Goal: Ask a question

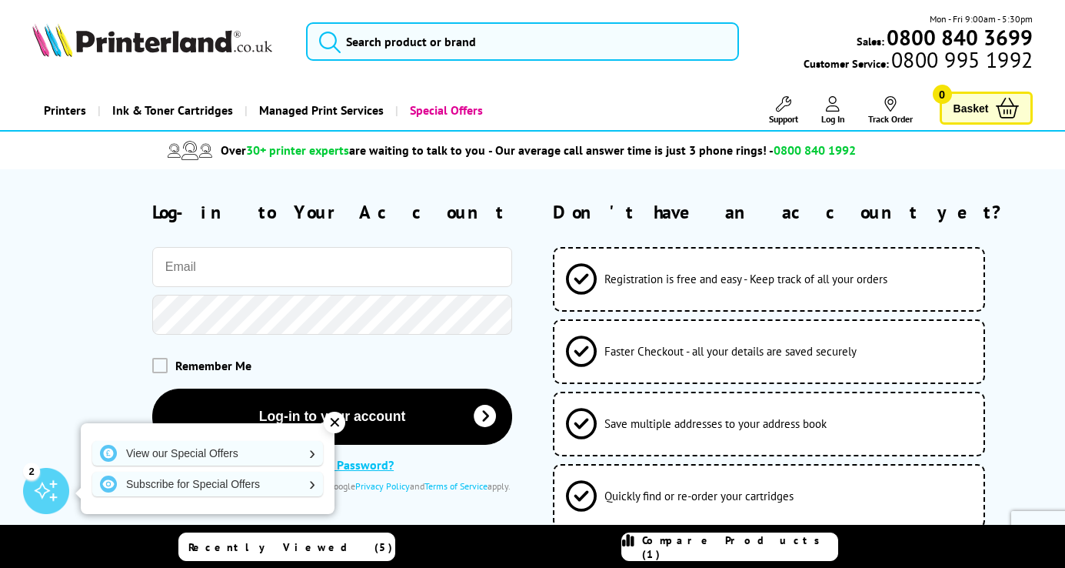
type input "alan.crawley1@btconnect.com"
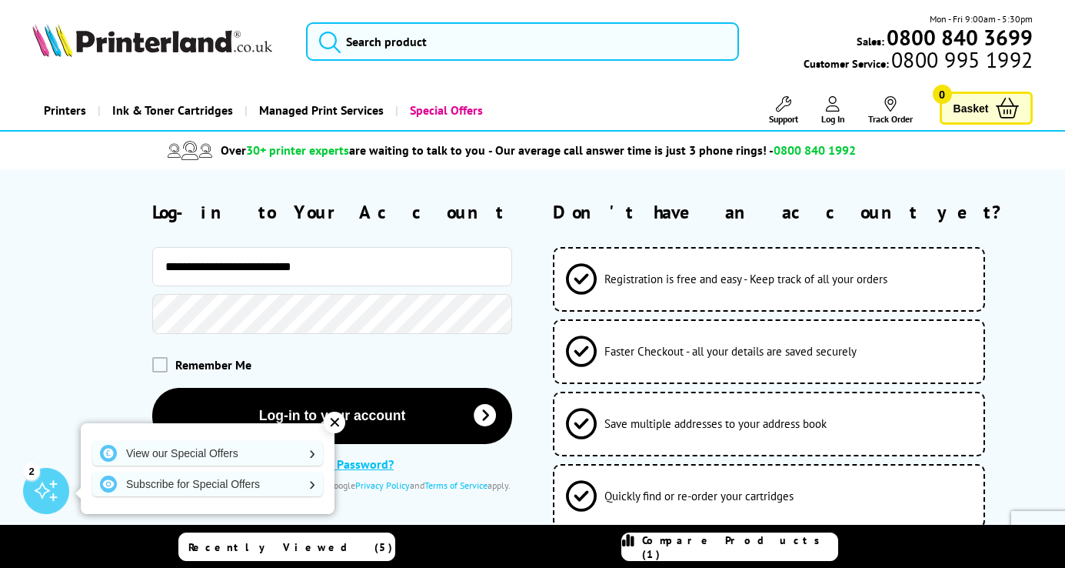
click at [970, 155] on li "Over 30+ printer experts are waiting to talk to you - Our average call answer t…" at bounding box center [511, 150] width 1007 height 27
click at [967, 101] on span "Basket" at bounding box center [971, 108] width 35 height 21
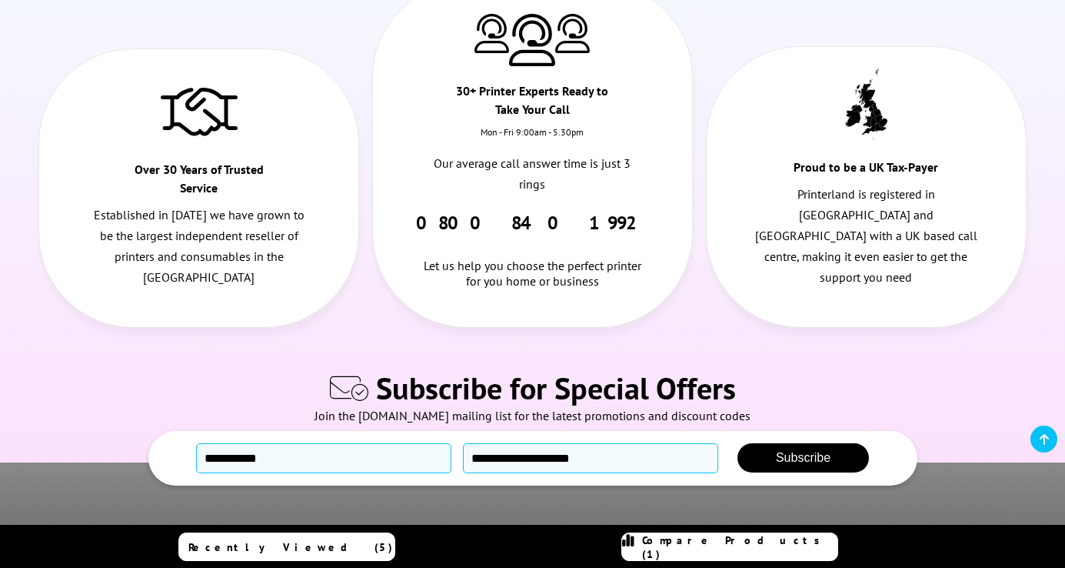
scroll to position [376, 0]
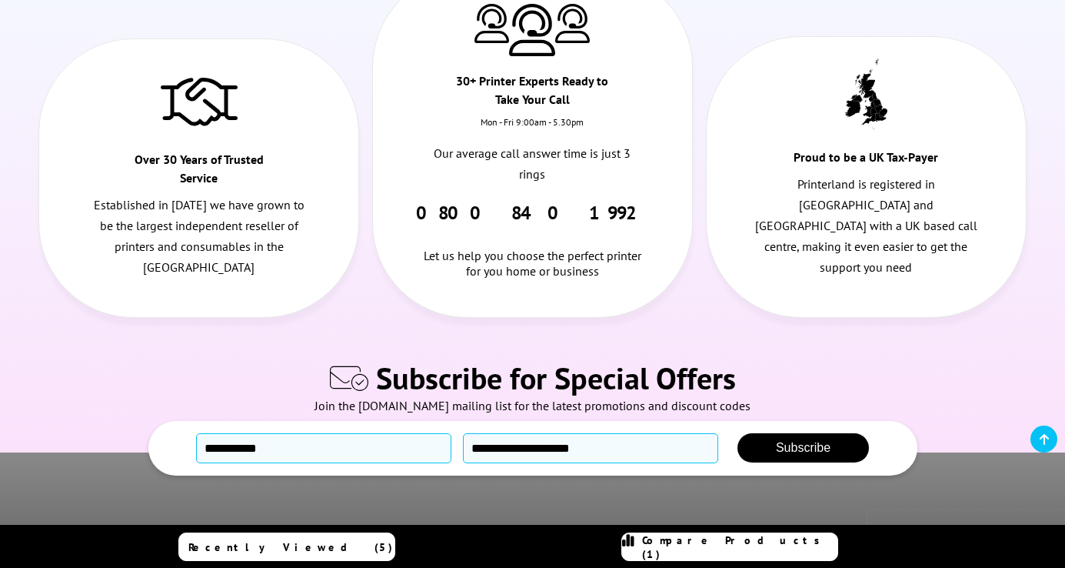
click at [363, 542] on link "Recently Viewed (5)" at bounding box center [286, 546] width 217 height 28
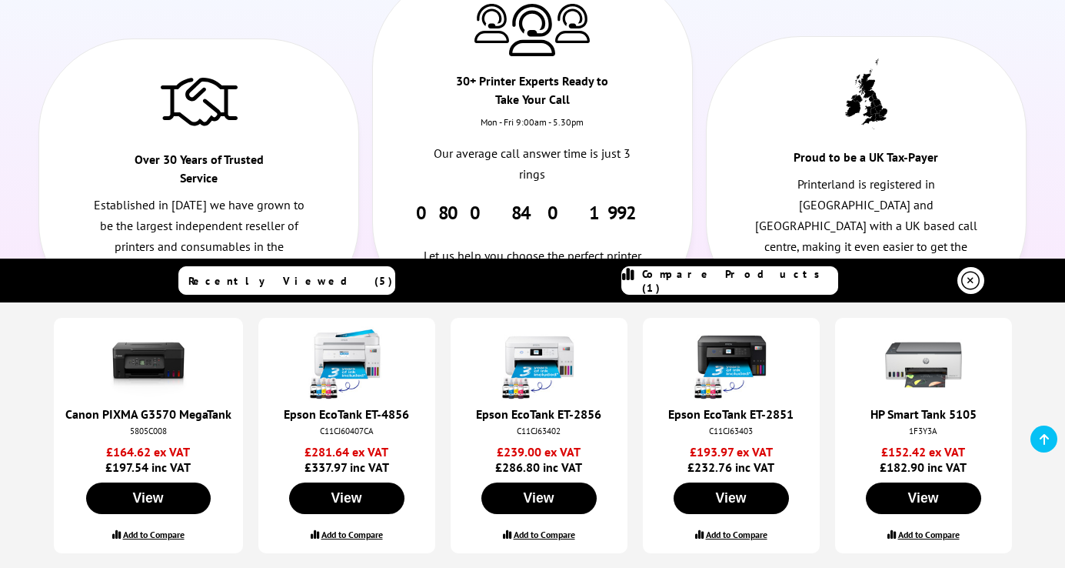
click at [966, 279] on icon at bounding box center [970, 280] width 18 height 18
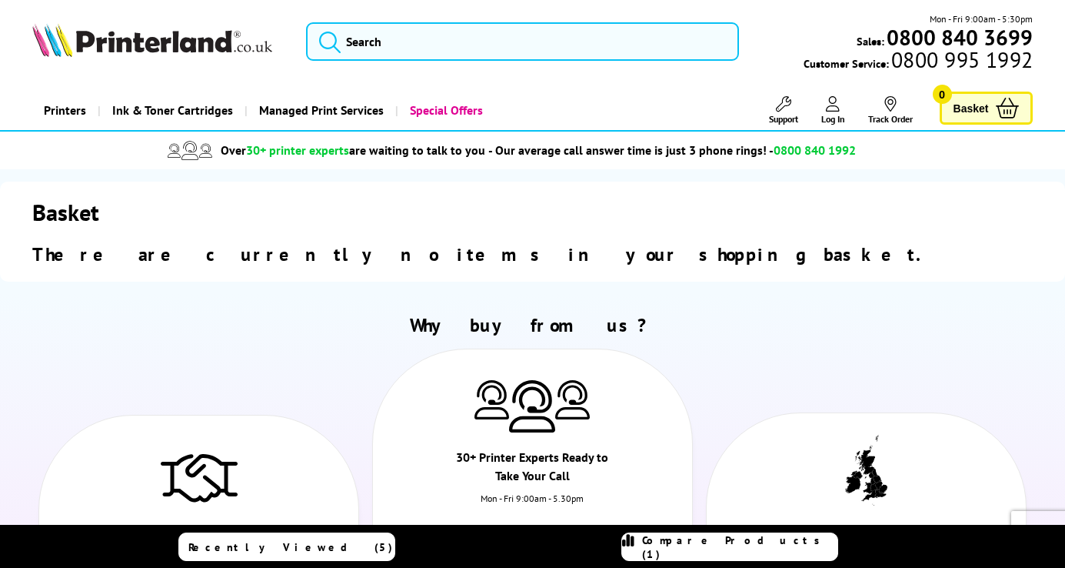
scroll to position [0, 0]
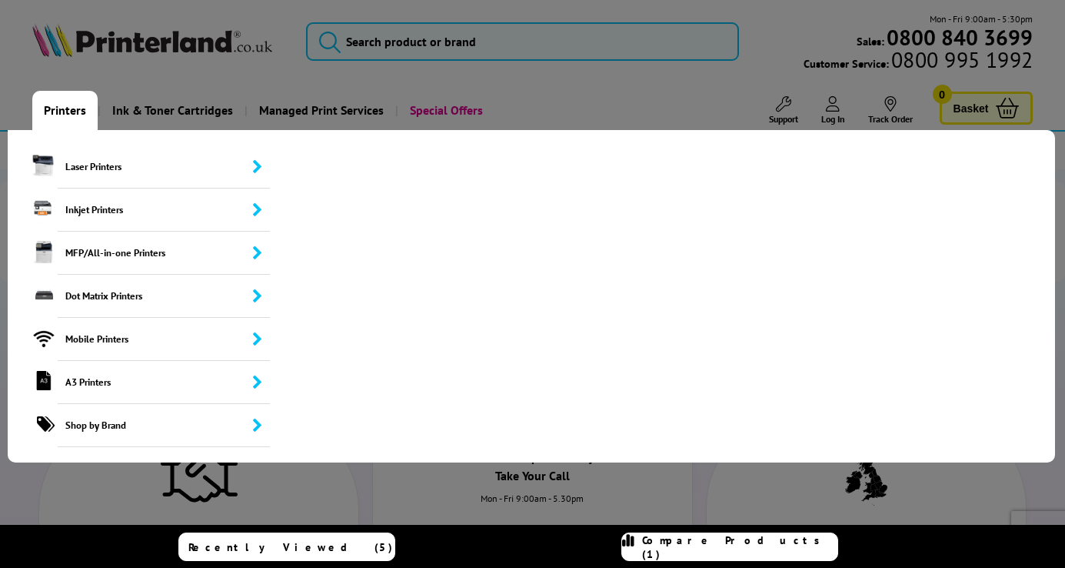
click at [64, 107] on link "Printers" at bounding box center [64, 110] width 65 height 39
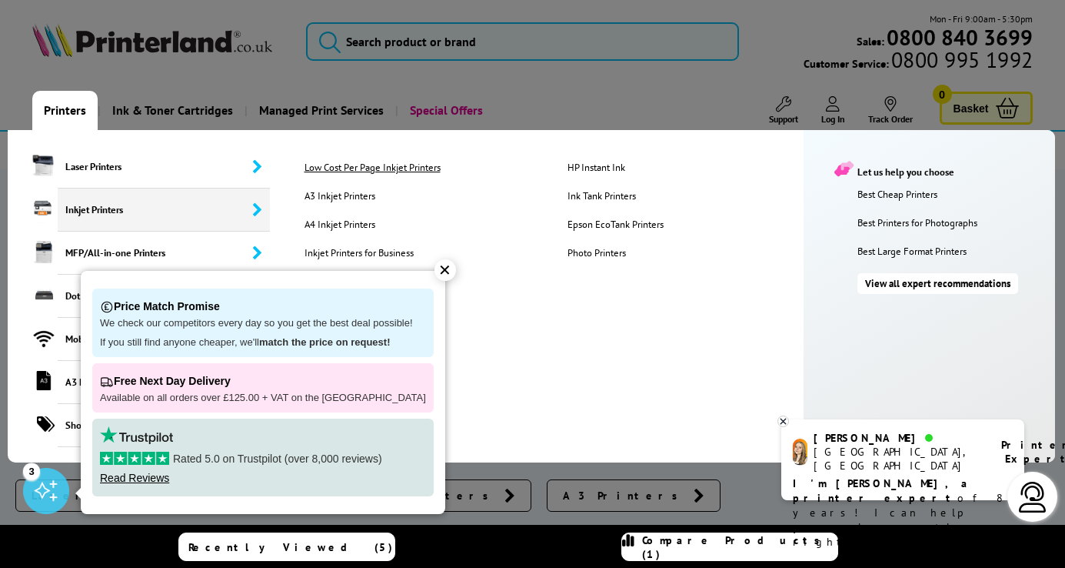
click at [331, 169] on link "Low Cost Per Page Inkjet Printers" at bounding box center [424, 167] width 263 height 13
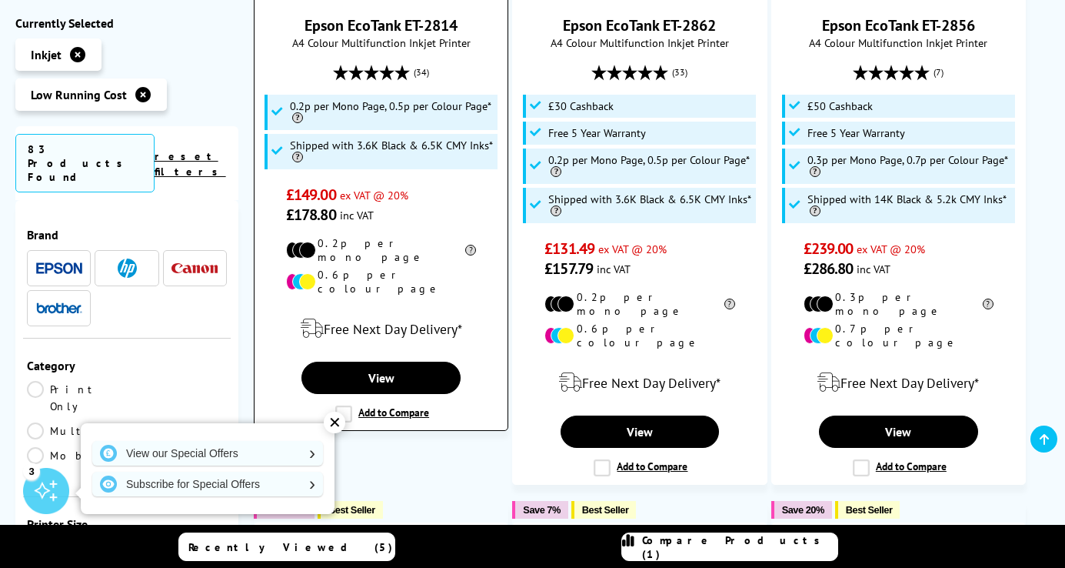
scroll to position [1217, 0]
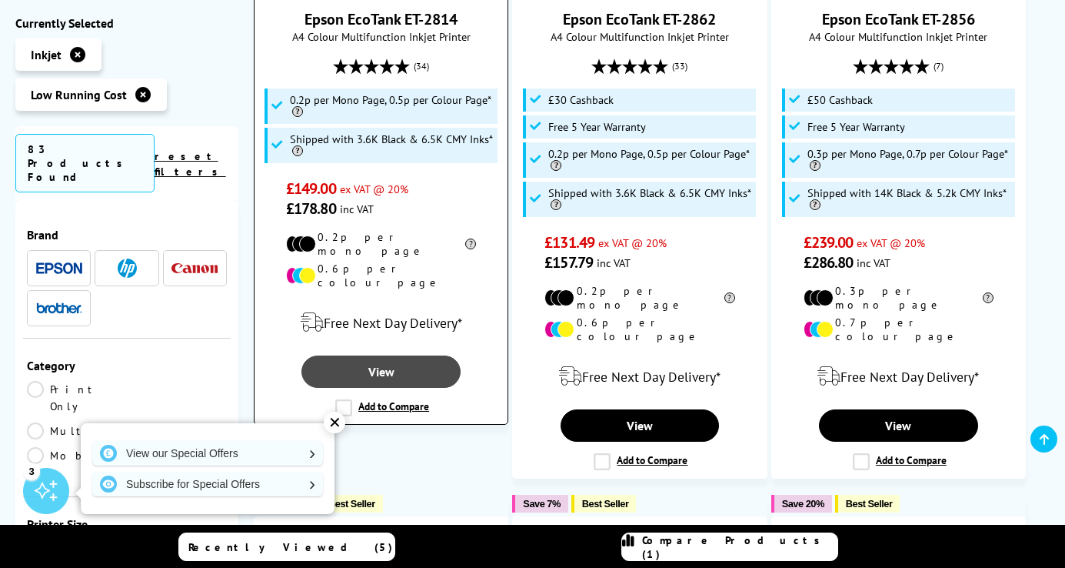
click at [414, 355] on link "View" at bounding box center [380, 371] width 159 height 32
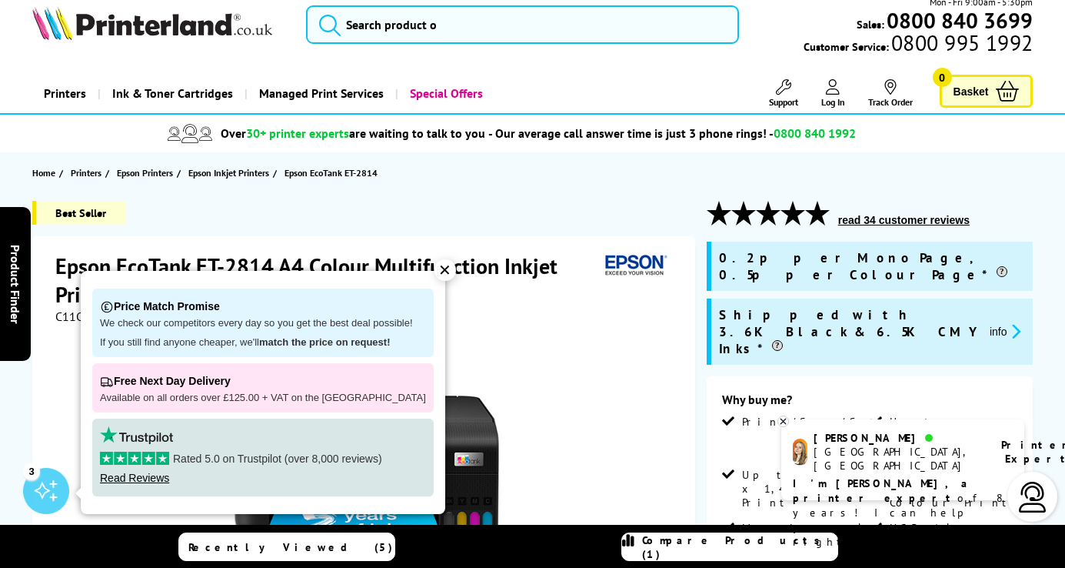
scroll to position [21, 0]
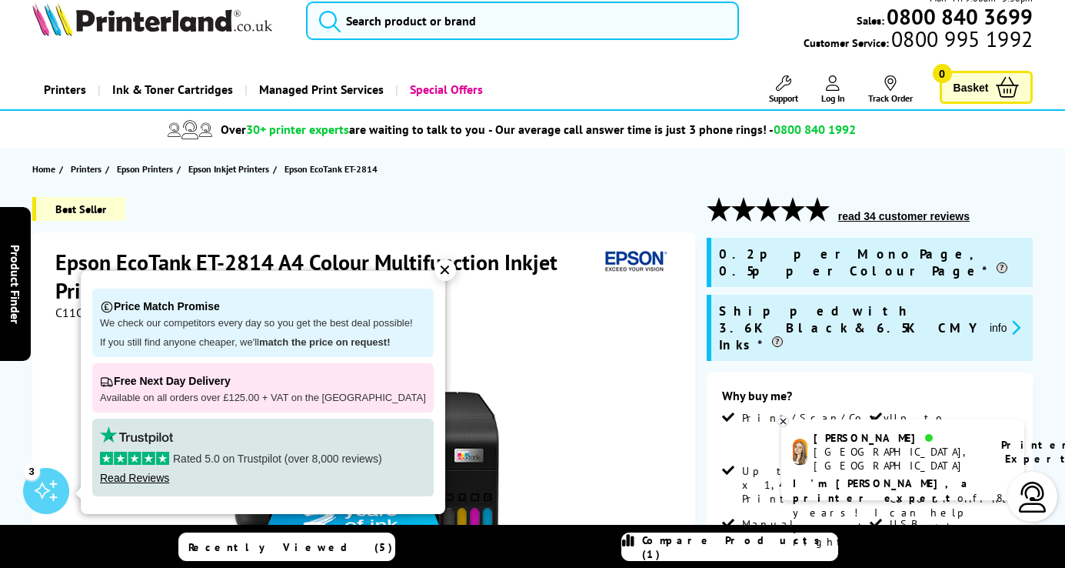
click at [974, 484] on p "I'm [PERSON_NAME], a printer expert of 8 years! I can help you choose the right…" at bounding box center [903, 512] width 220 height 73
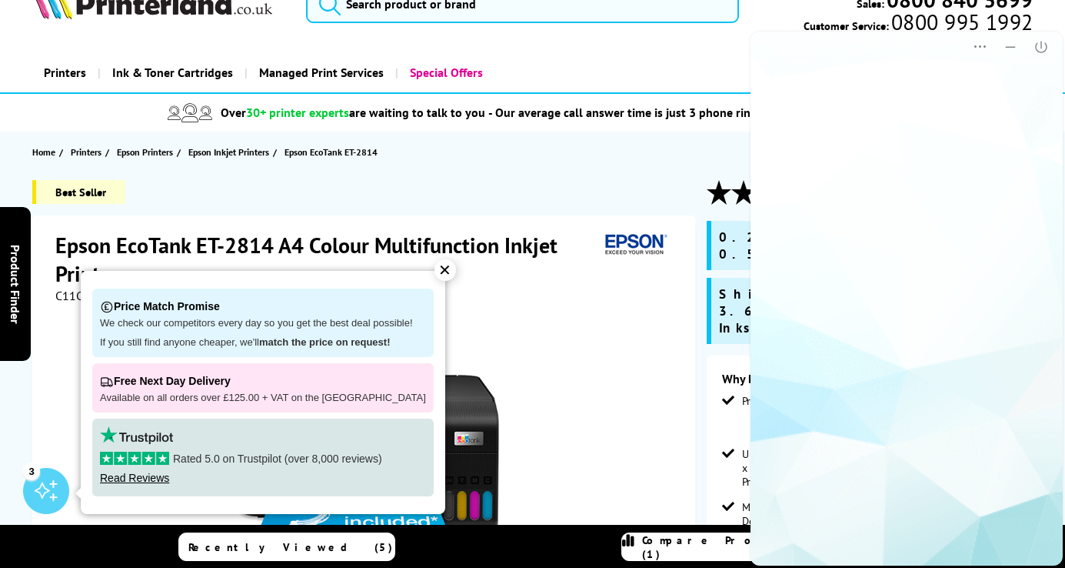
scroll to position [0, 0]
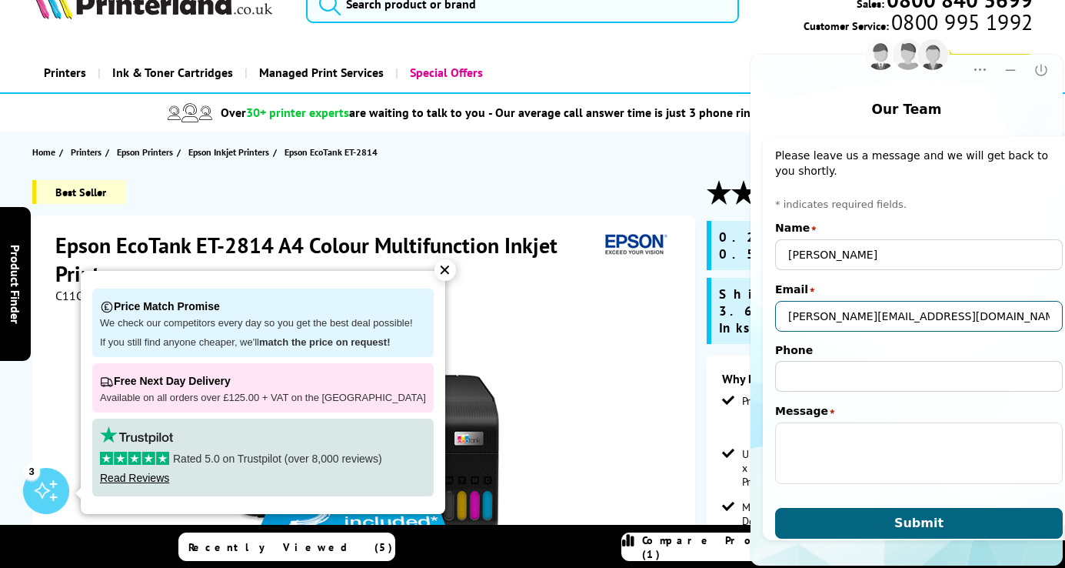
click at [1016, 314] on input "[PERSON_NAME][EMAIL_ADDRESS][DOMAIN_NAME]" at bounding box center [919, 316] width 288 height 31
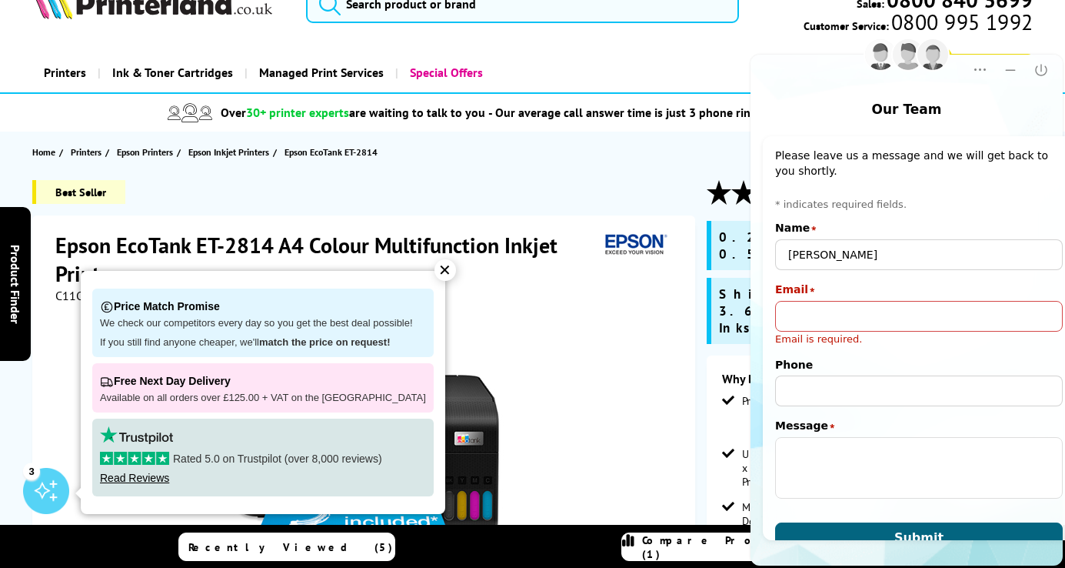
type input "[PERSON_NAME][EMAIL_ADDRESS][PERSON_NAME][DOMAIN_NAME]"
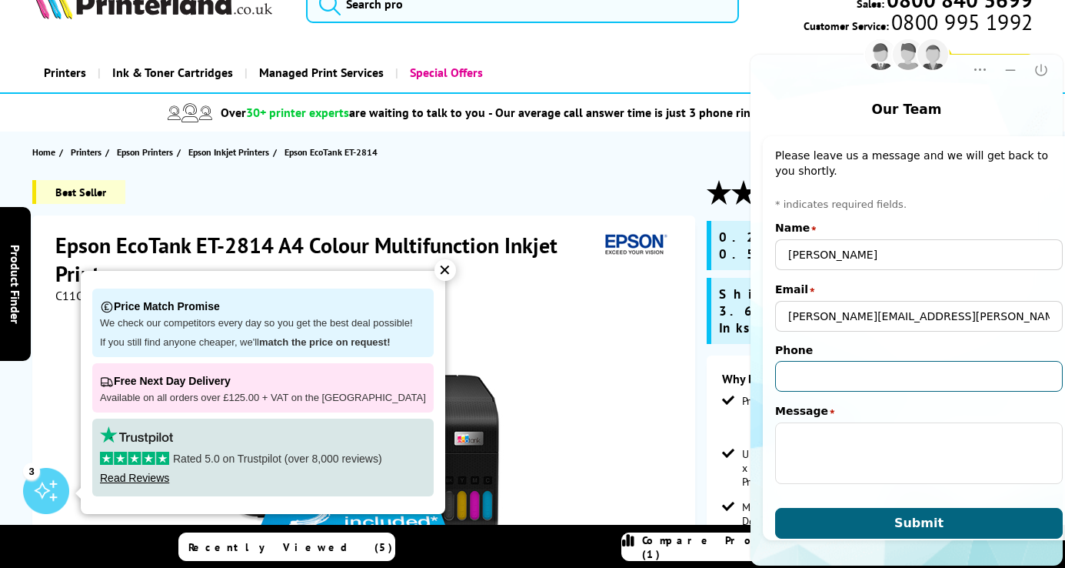
click at [1014, 376] on input "Phone" at bounding box center [919, 376] width 288 height 31
type input "07932974848"
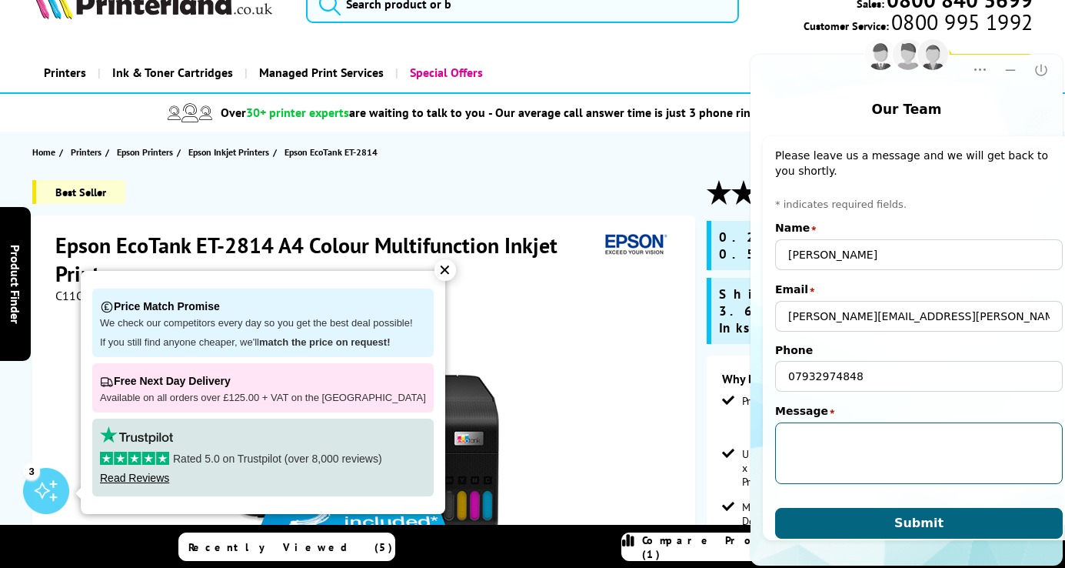
click at [790, 424] on textarea "Message" at bounding box center [919, 453] width 288 height 62
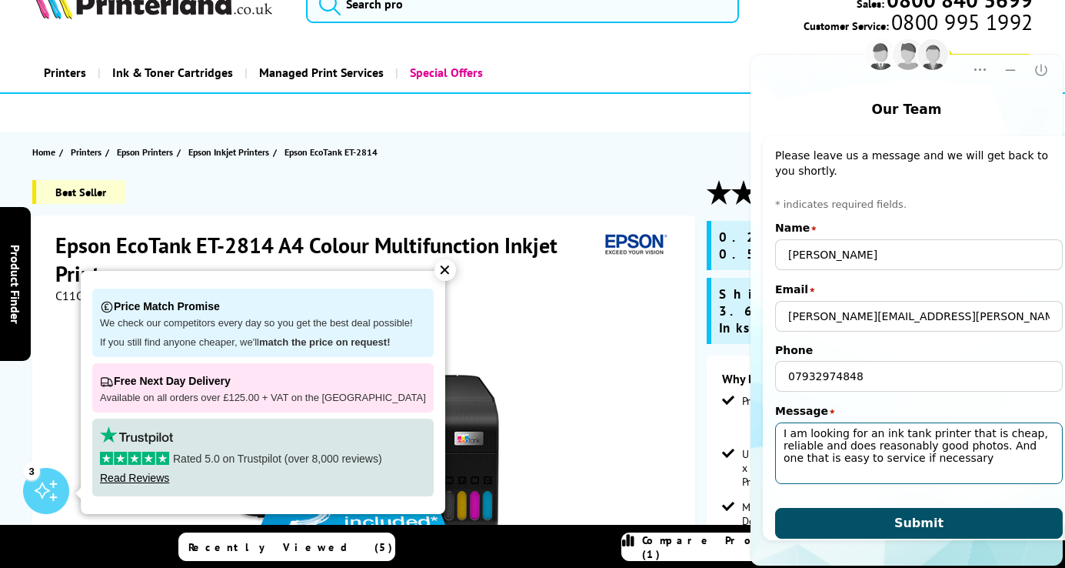
type textarea "I am looking for an ink tank printer that is cheap, reliable and does reasonabl…"
click at [918, 521] on span "Submit" at bounding box center [918, 522] width 49 height 15
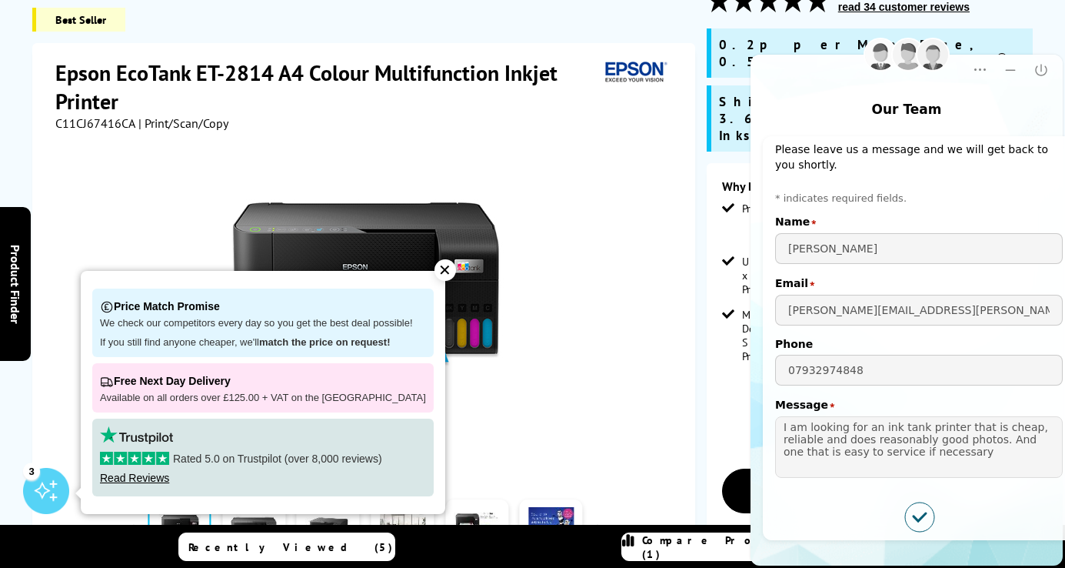
scroll to position [218, 0]
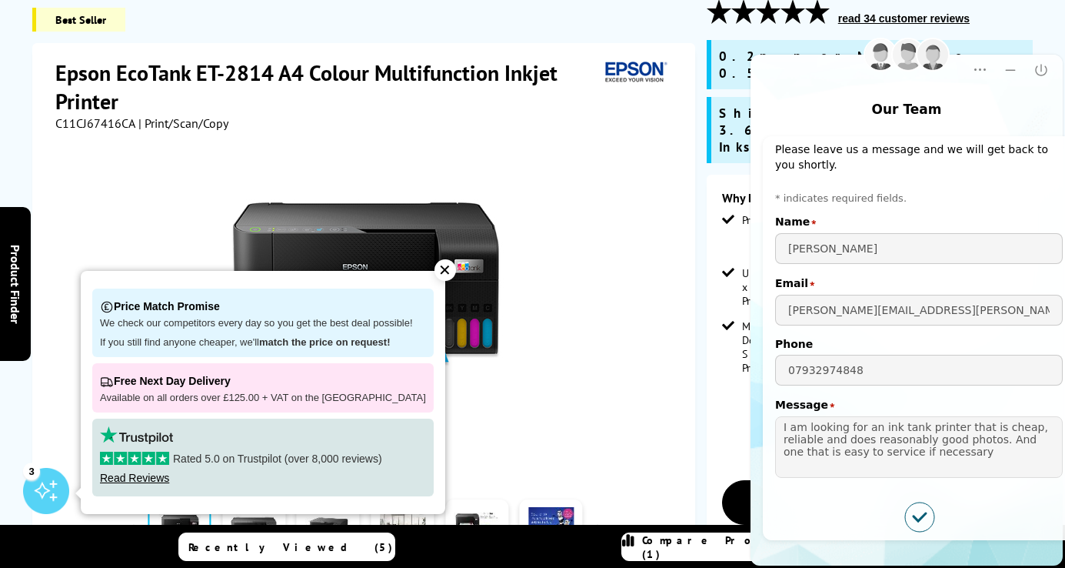
click at [434, 274] on div "✕" at bounding box center [445, 270] width 22 height 22
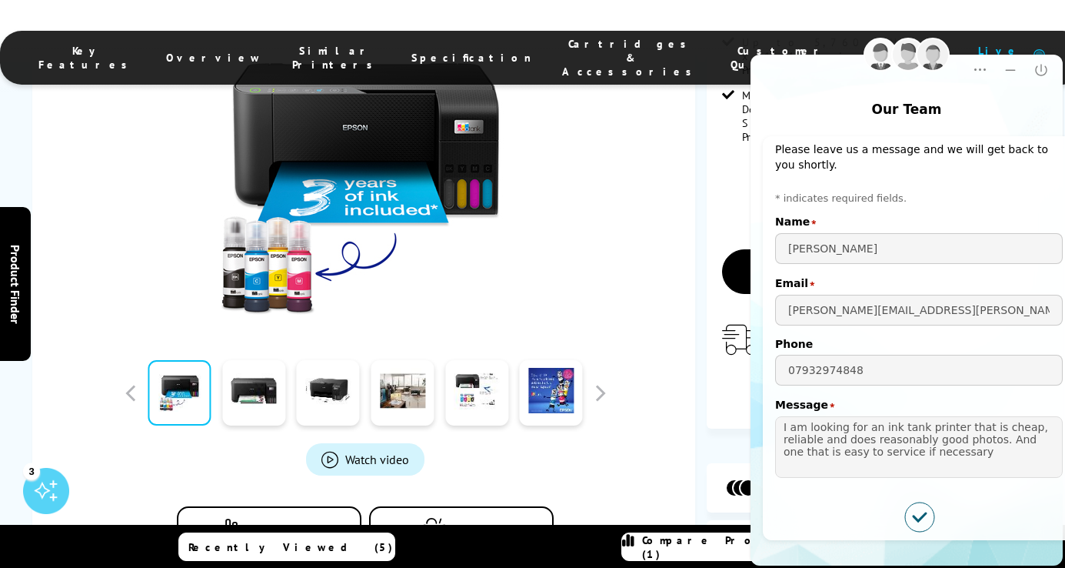
scroll to position [451, 0]
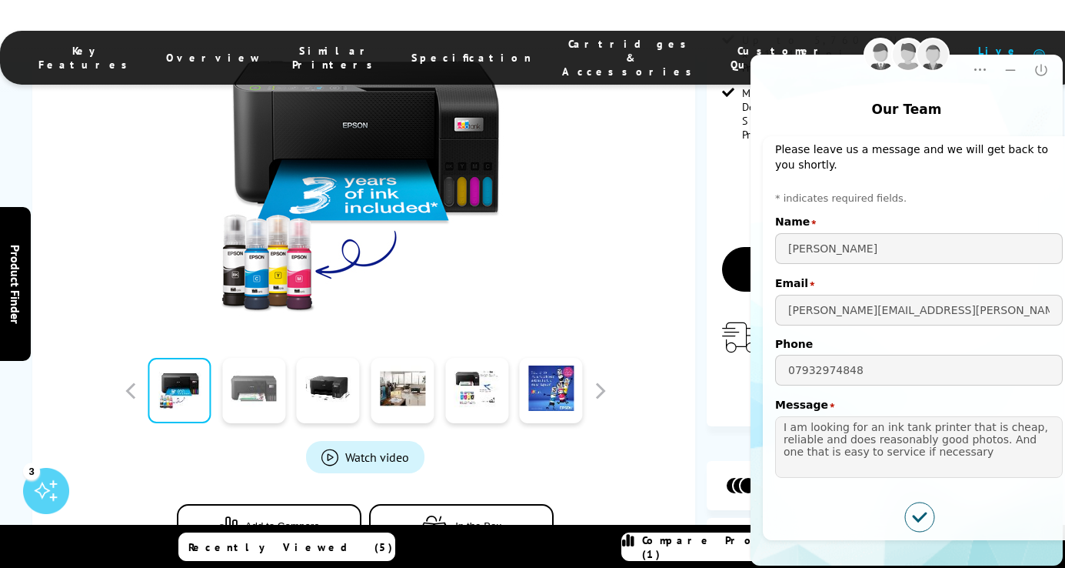
click at [249, 358] on link at bounding box center [253, 390] width 63 height 65
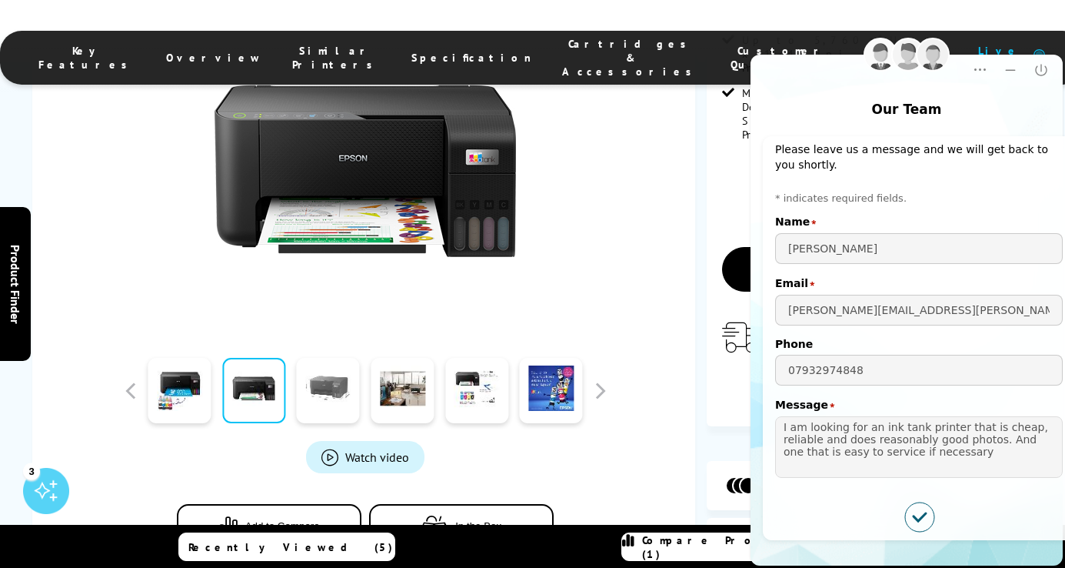
click at [325, 358] on link at bounding box center [328, 390] width 63 height 65
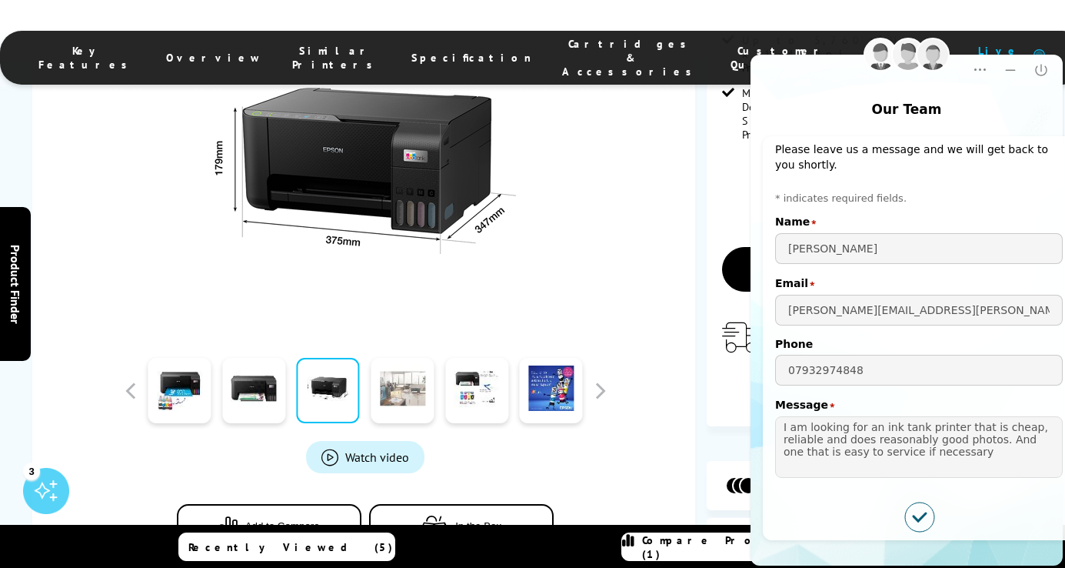
click at [402, 358] on link at bounding box center [402, 390] width 63 height 65
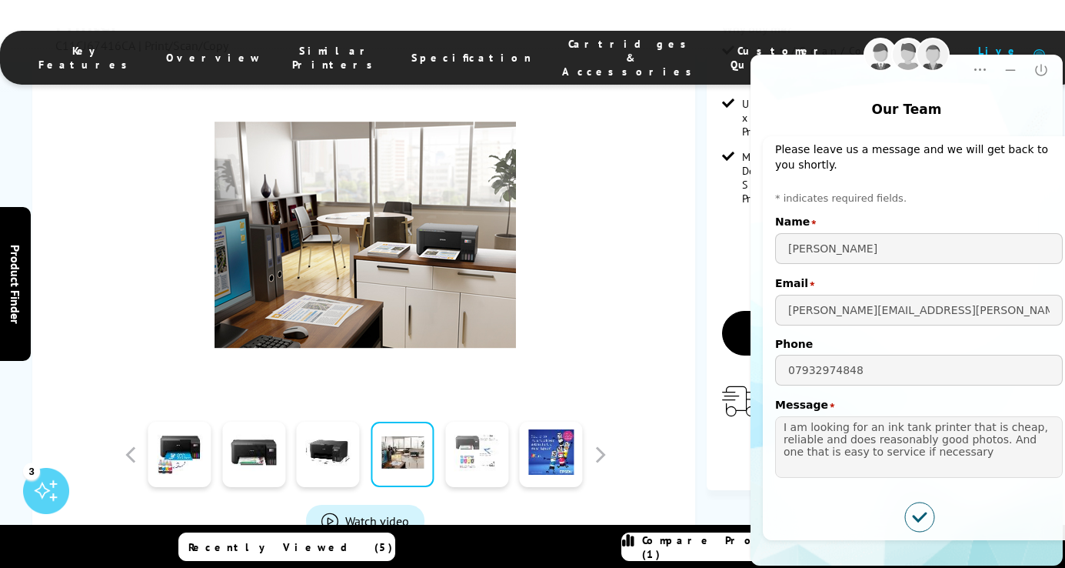
scroll to position [372, 0]
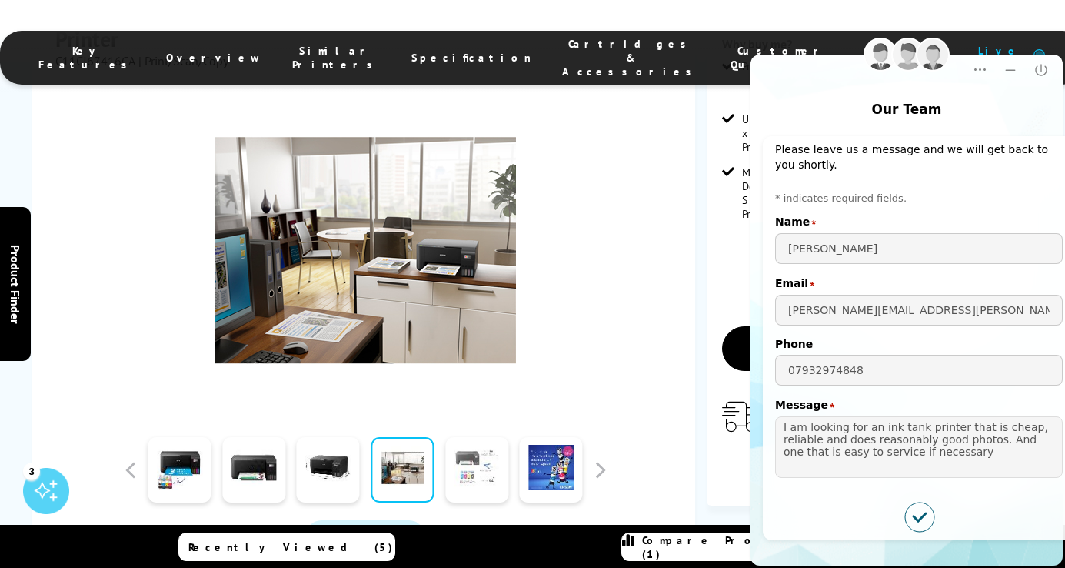
click at [469, 437] on link at bounding box center [476, 469] width 63 height 65
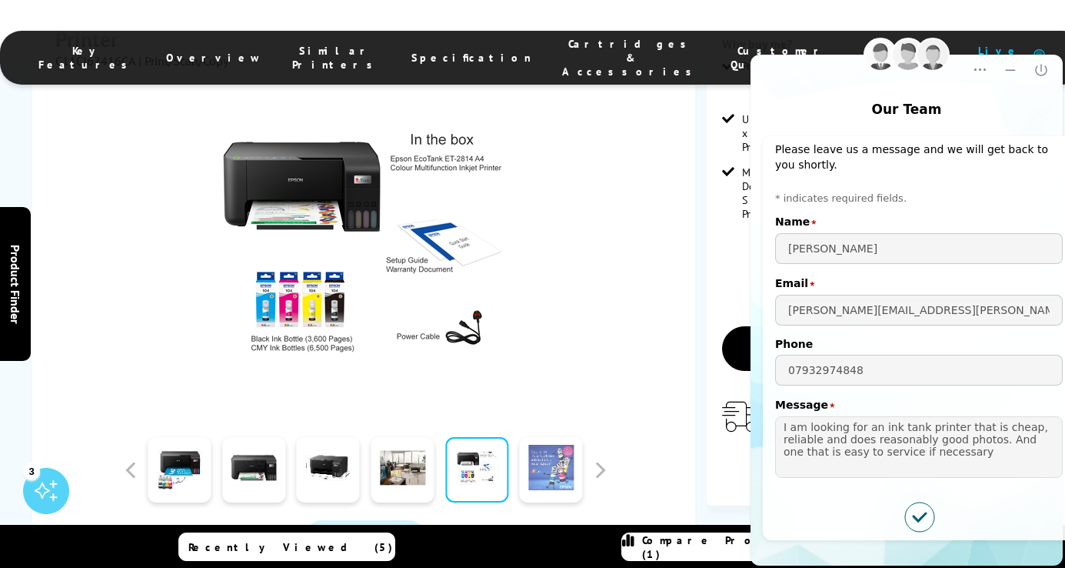
click at [554, 437] on link at bounding box center [551, 469] width 63 height 65
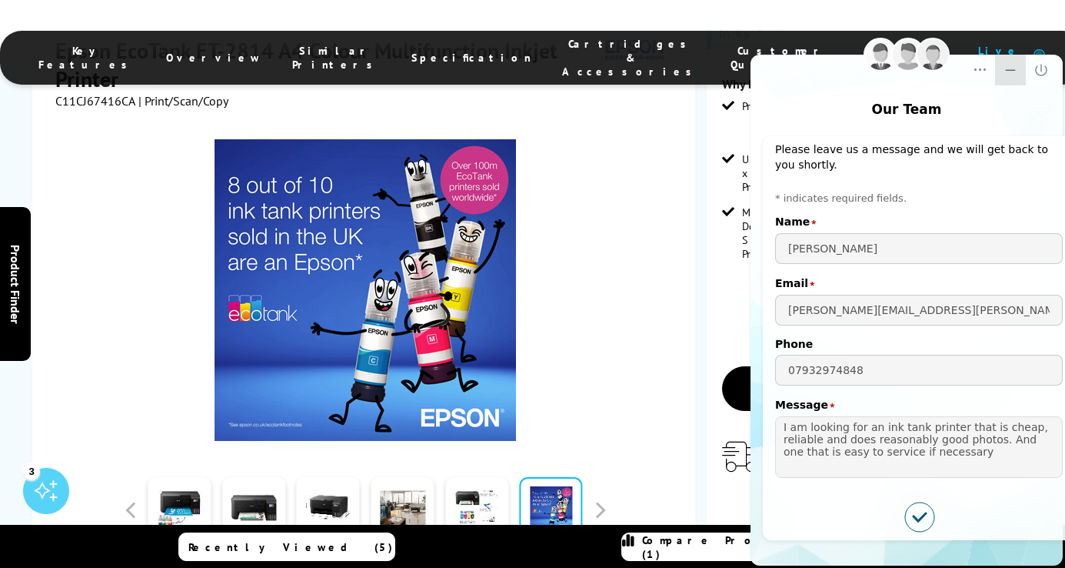
scroll to position [326, 0]
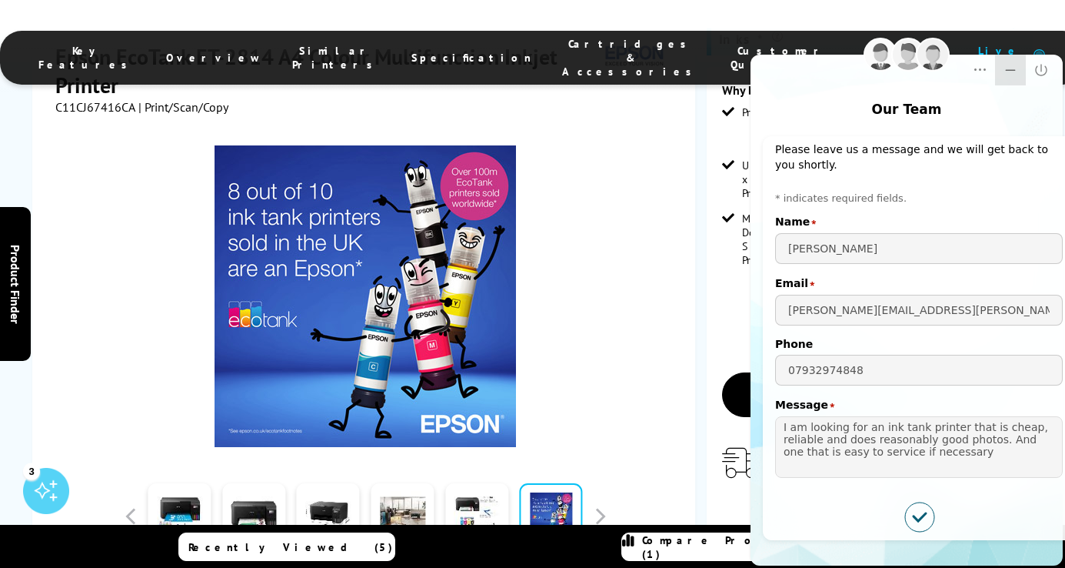
click at [1014, 72] on icon "Minimize" at bounding box center [1010, 69] width 15 height 15
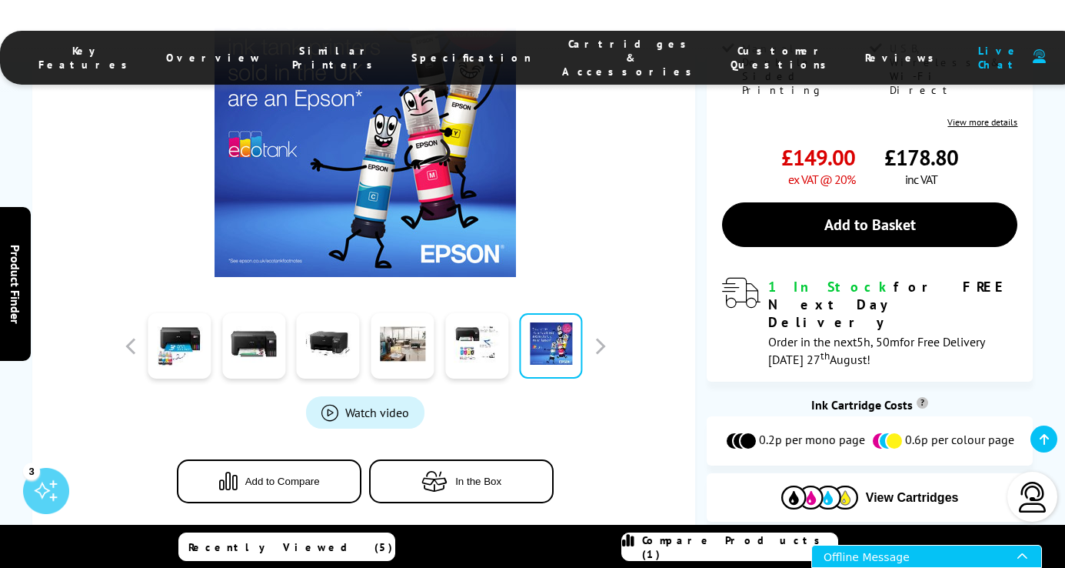
scroll to position [498, 0]
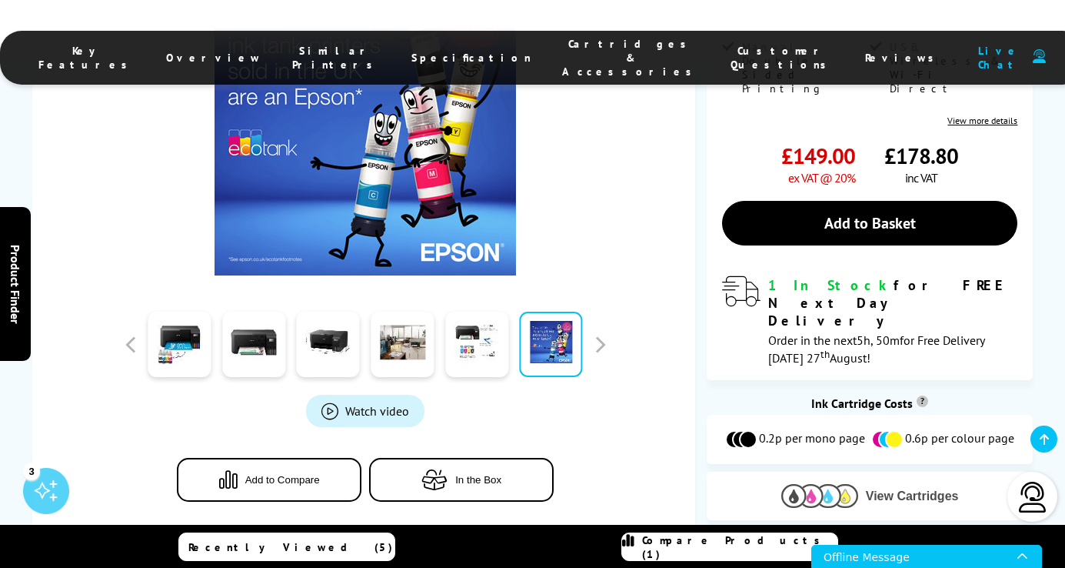
click at [870, 489] on span "View Cartridges" at bounding box center [912, 496] width 93 height 14
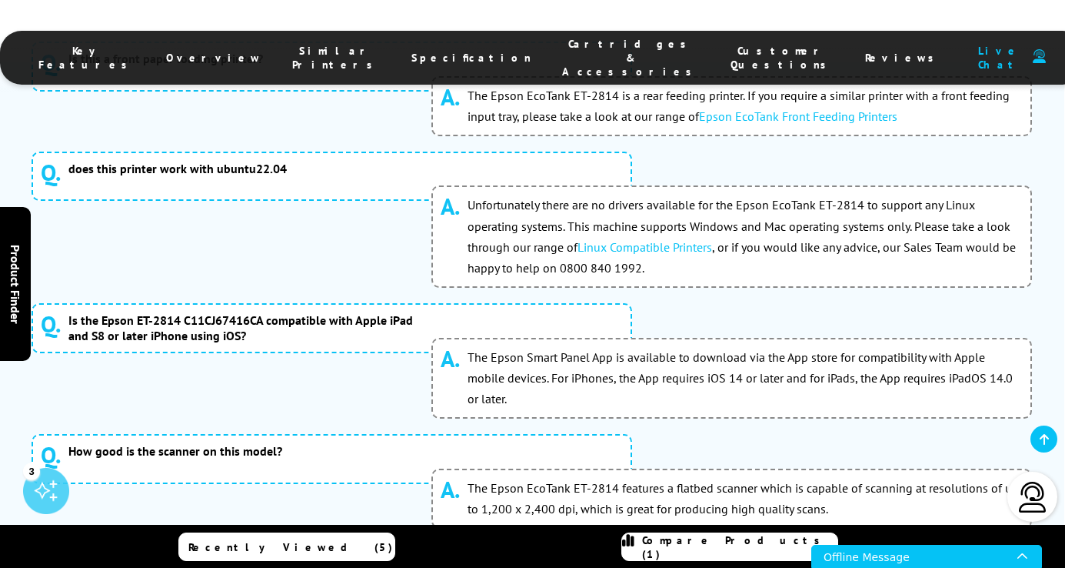
scroll to position [7424, 1]
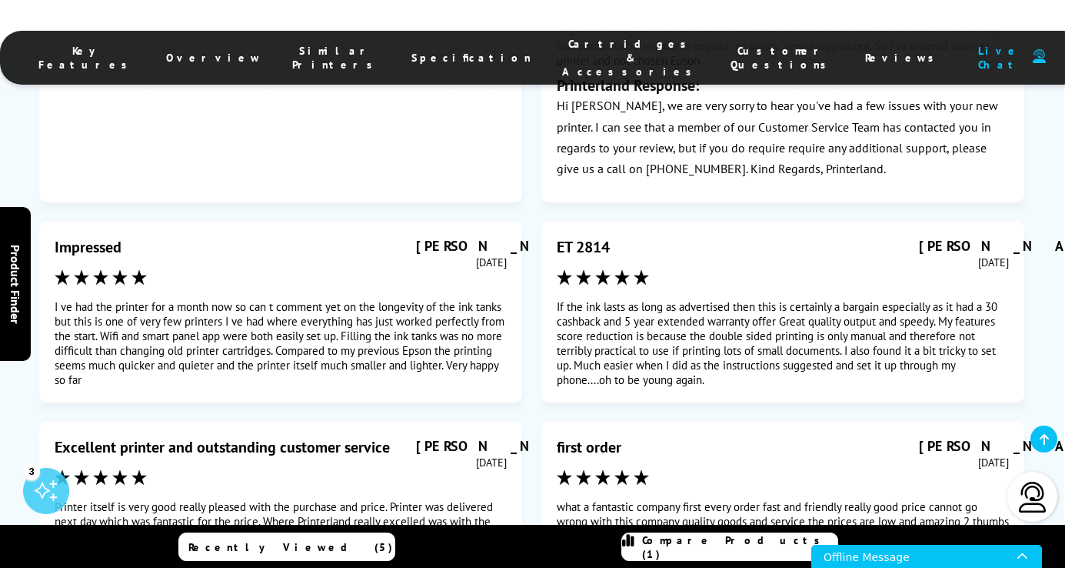
scroll to position [8317, 0]
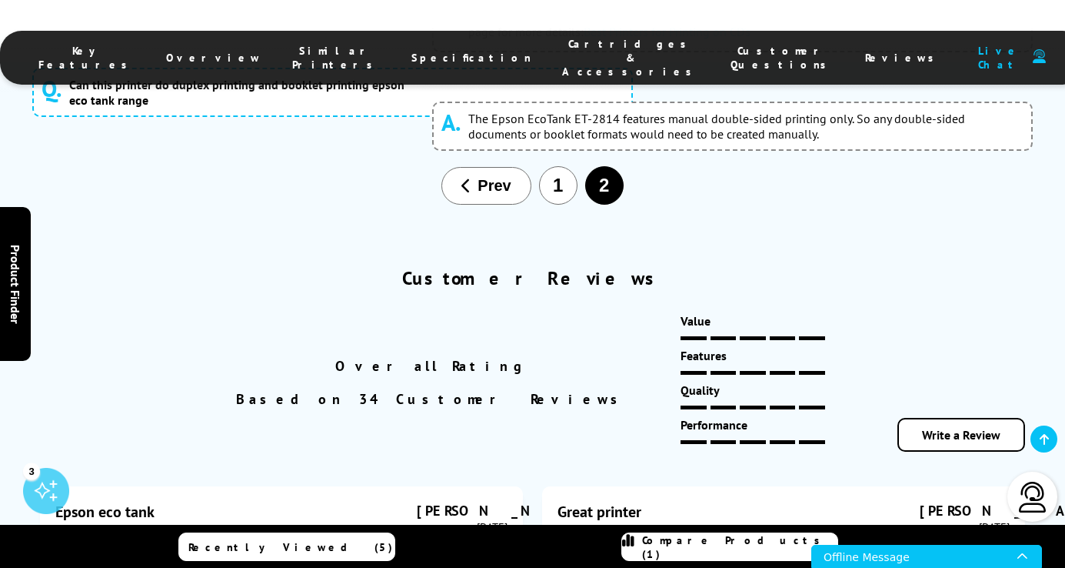
scroll to position [7772, 1]
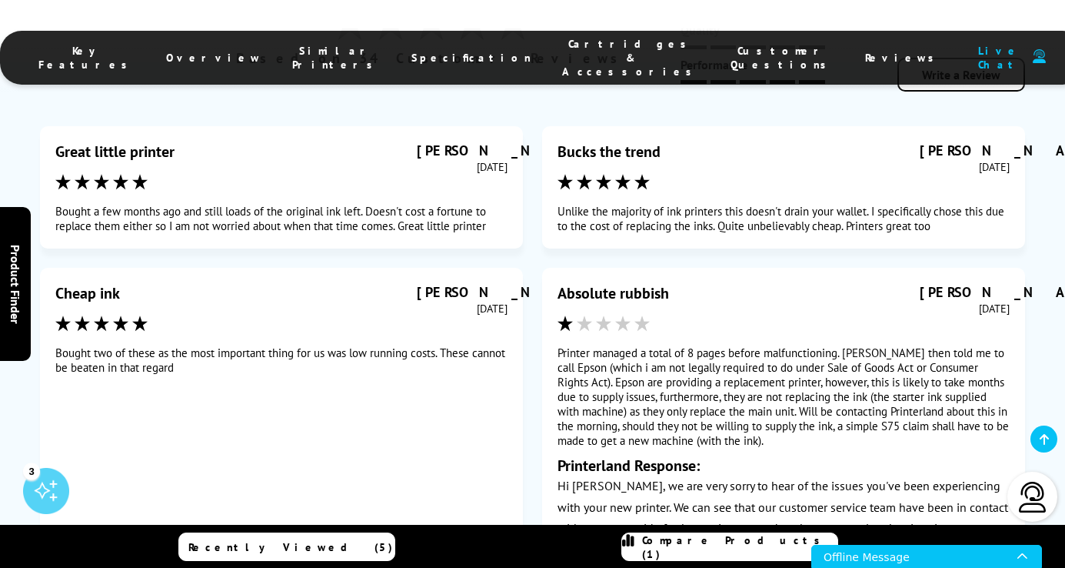
scroll to position [8145, 0]
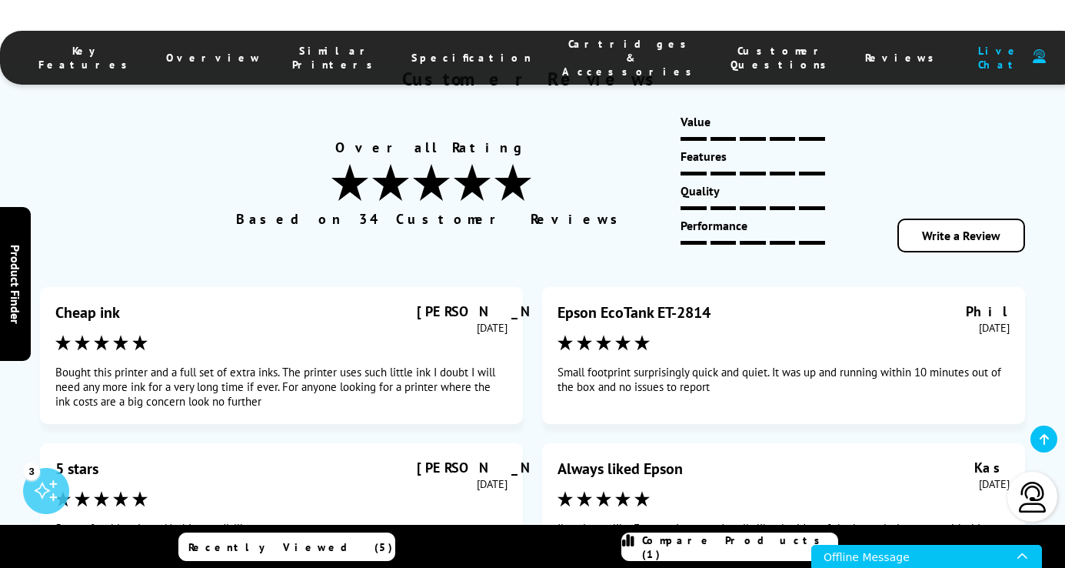
scroll to position [7964, 0]
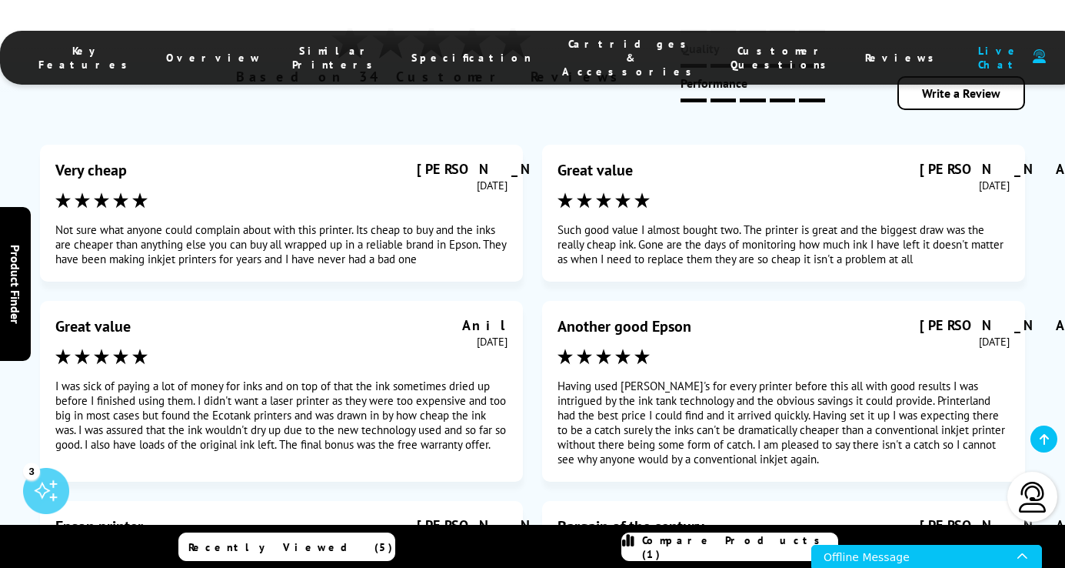
scroll to position [8117, 0]
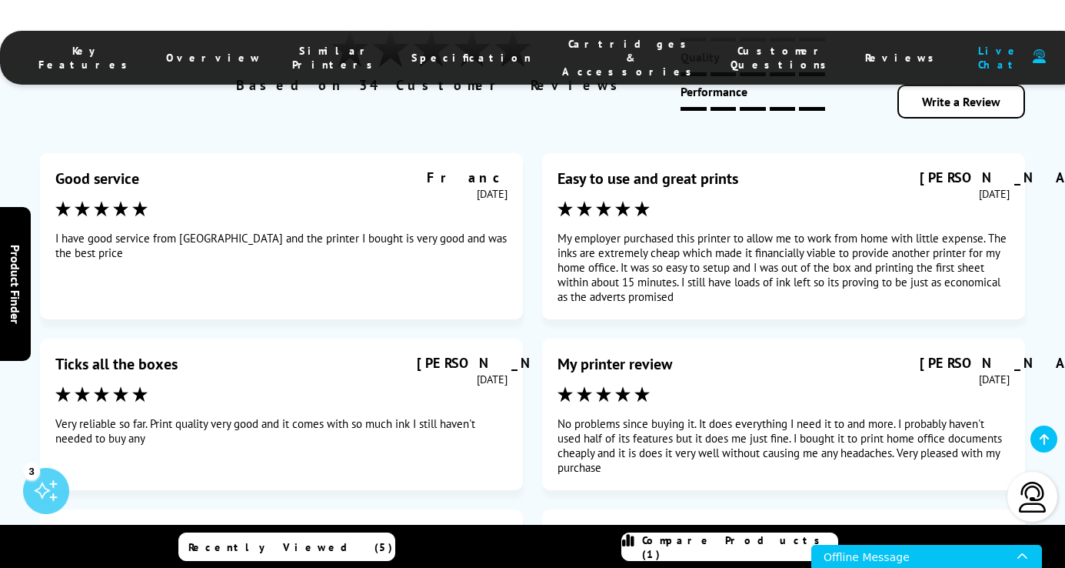
scroll to position [8101, 0]
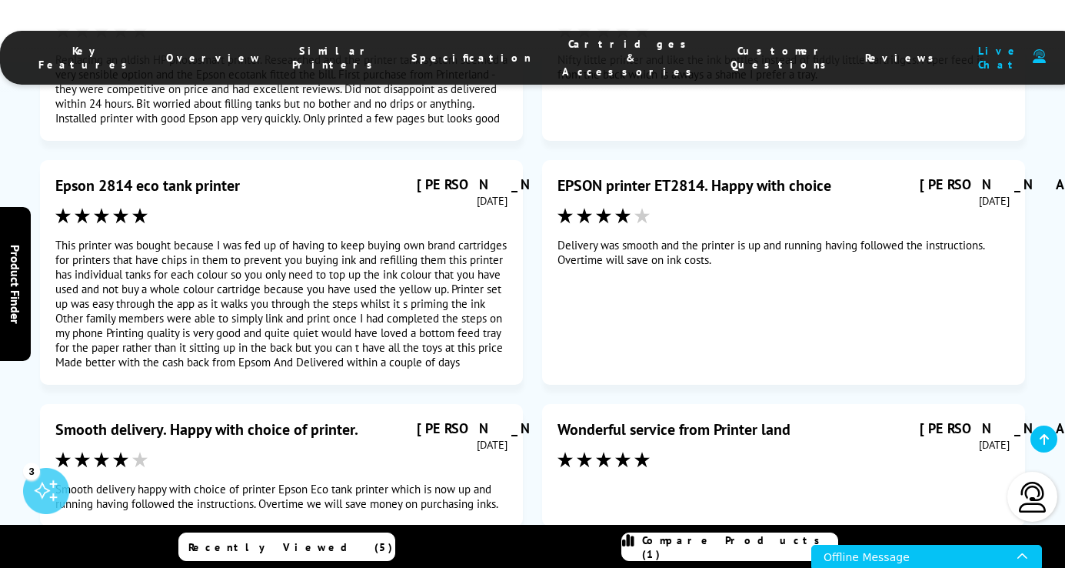
scroll to position [8286, 0]
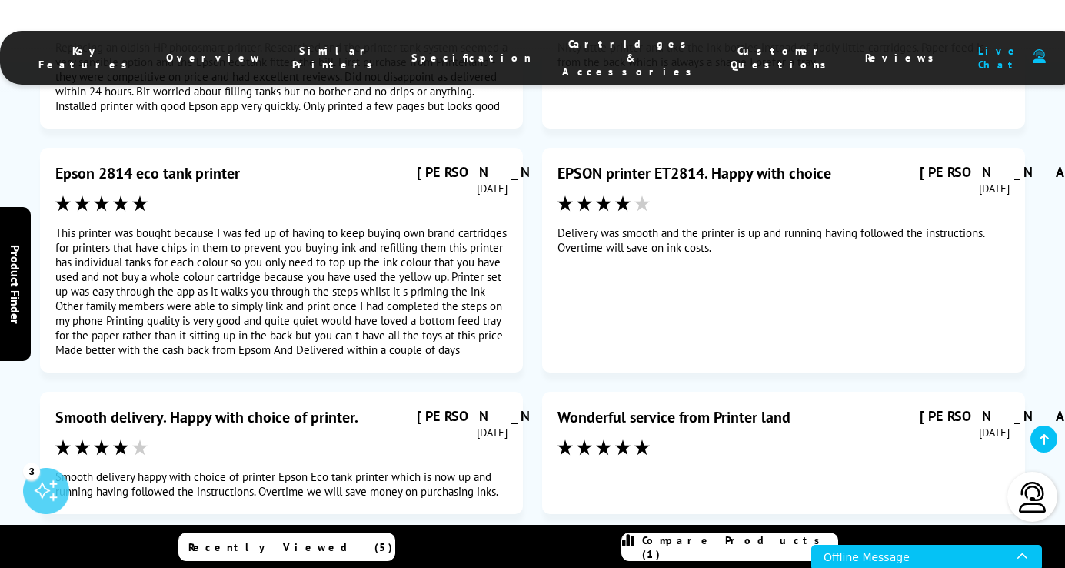
click at [438, 552] on button "1" at bounding box center [440, 571] width 38 height 38
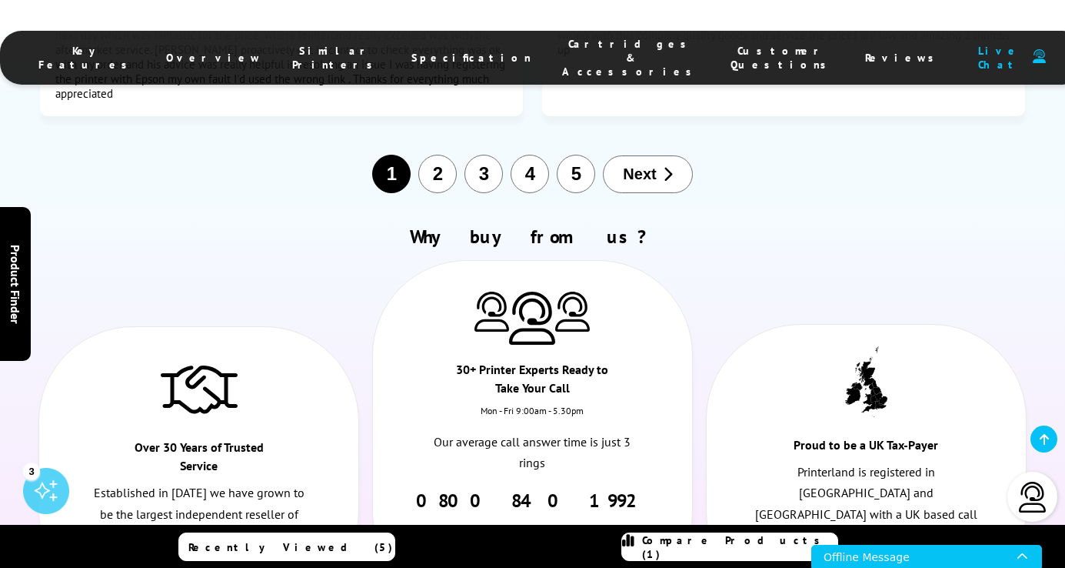
scroll to position [8805, 0]
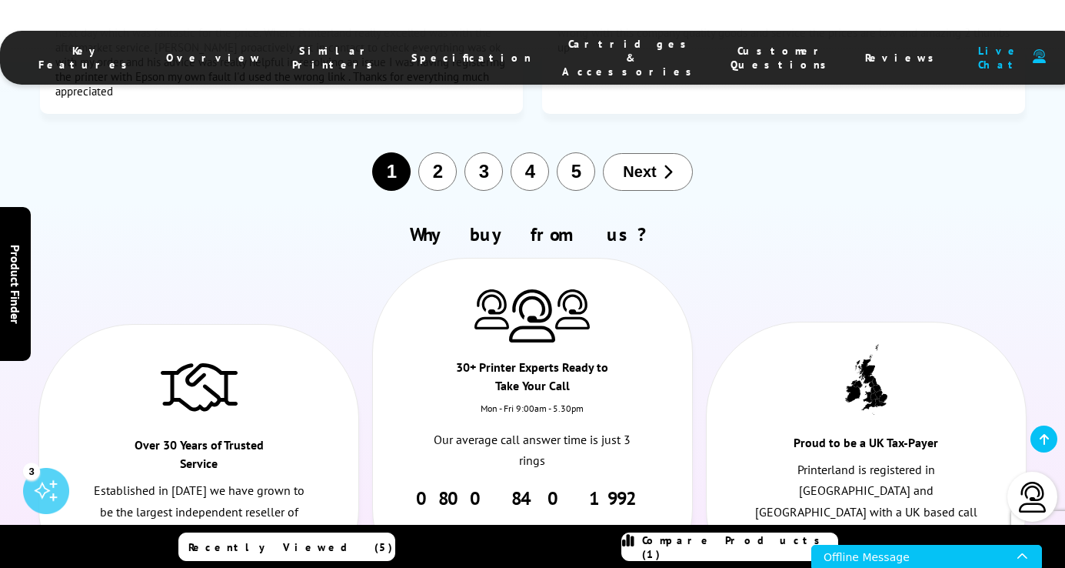
type input "**********"
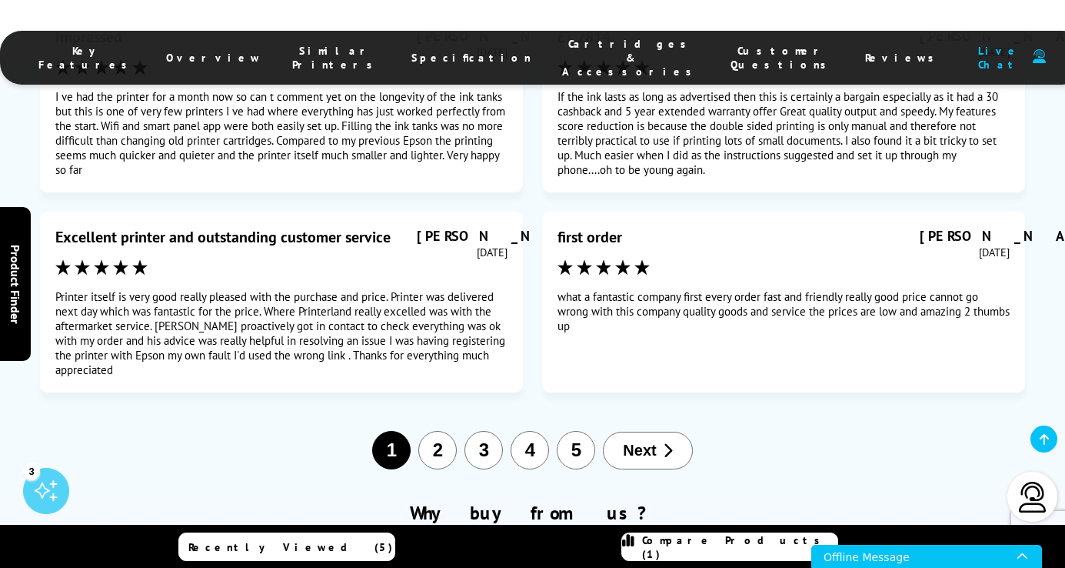
scroll to position [8577, 0]
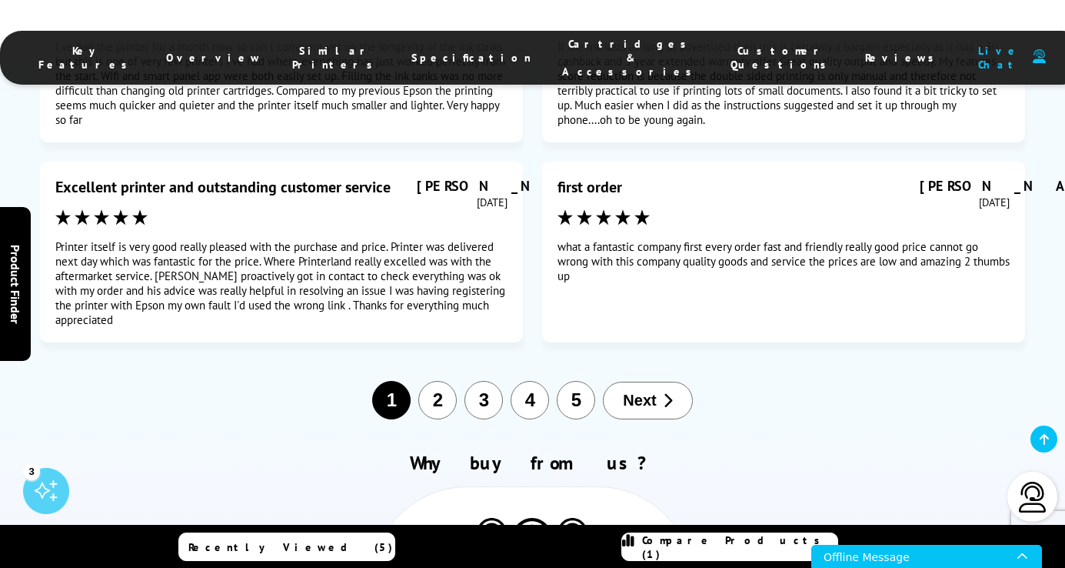
click at [1044, 499] on img at bounding box center [1032, 496] width 31 height 31
click at [1035, 499] on img at bounding box center [1032, 496] width 31 height 31
click at [1034, 519] on div at bounding box center [1032, 496] width 50 height 50
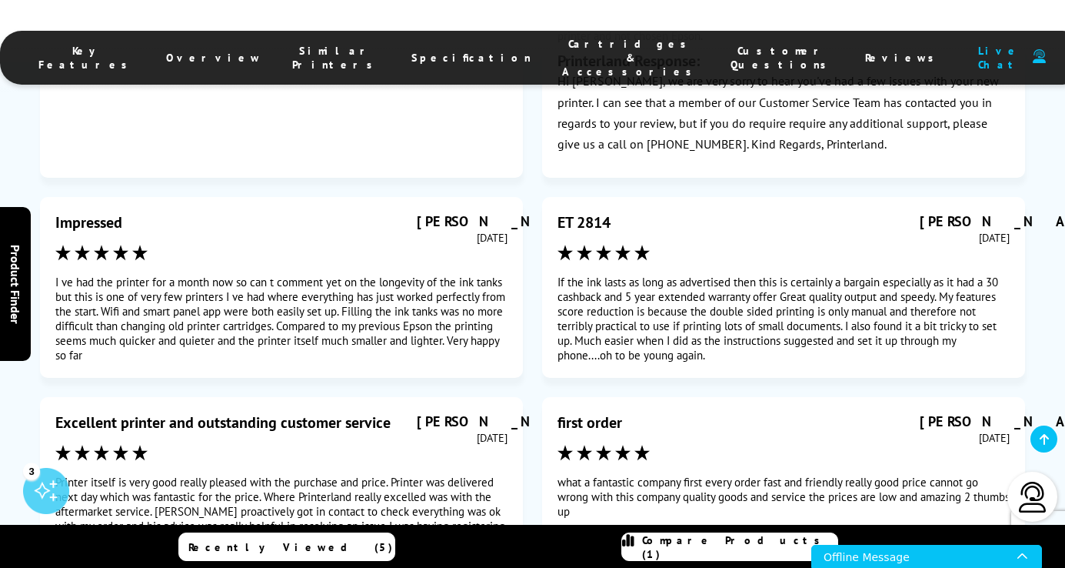
scroll to position [8327, 0]
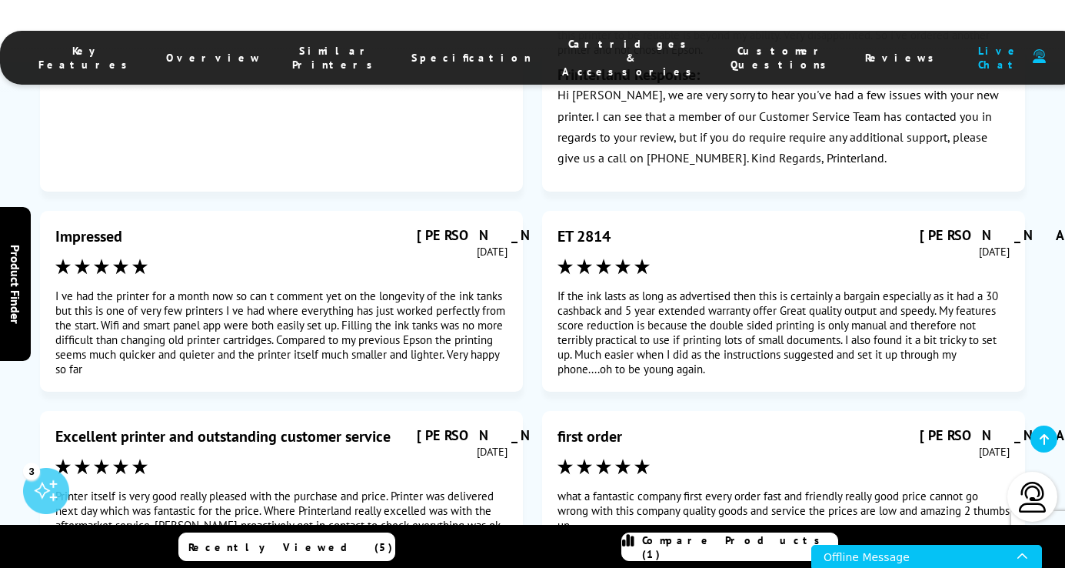
click at [1019, 554] on icon "Open Live Chat window" at bounding box center [1023, 556] width 12 height 23
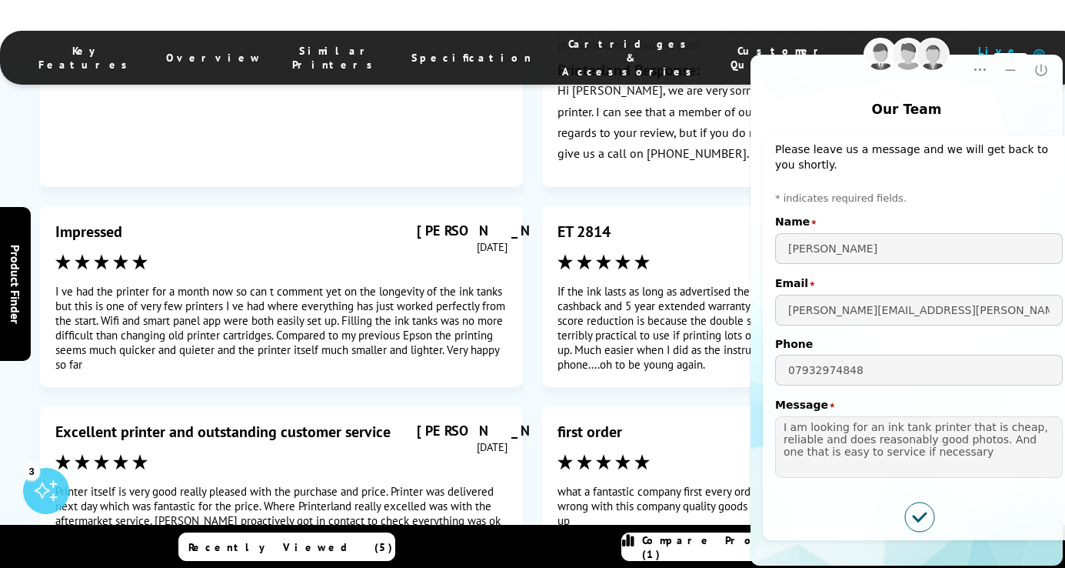
scroll to position [8337, 0]
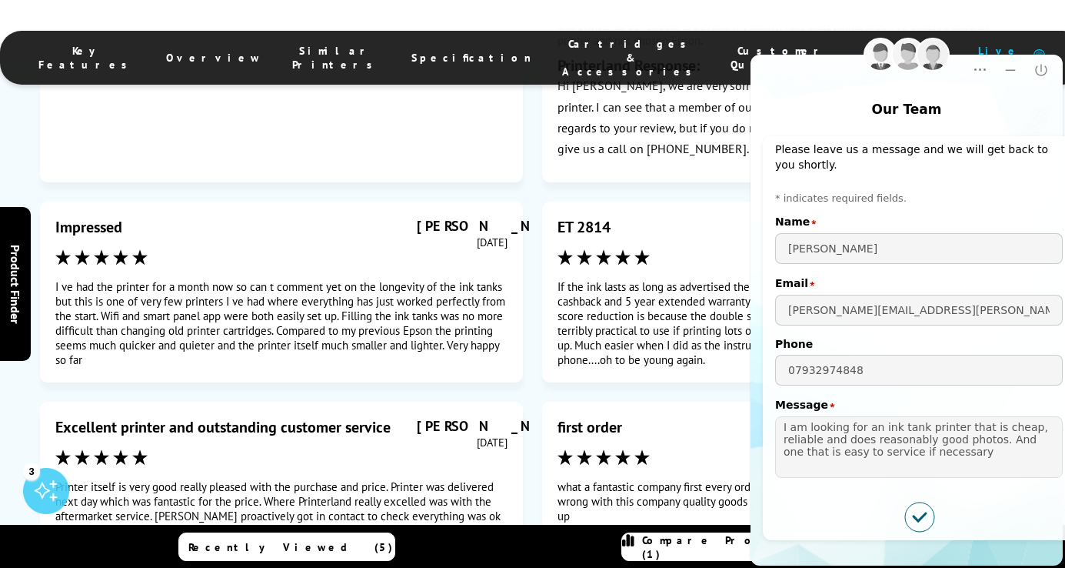
click at [907, 521] on icon "Submitted successfully" at bounding box center [919, 516] width 29 height 29
click at [914, 518] on icon "Submitted successfully" at bounding box center [920, 517] width 12 height 8
click at [988, 479] on div "I am looking for an ink tank printer that is cheap, reliable and does reasonabl…" at bounding box center [919, 449] width 288 height 66
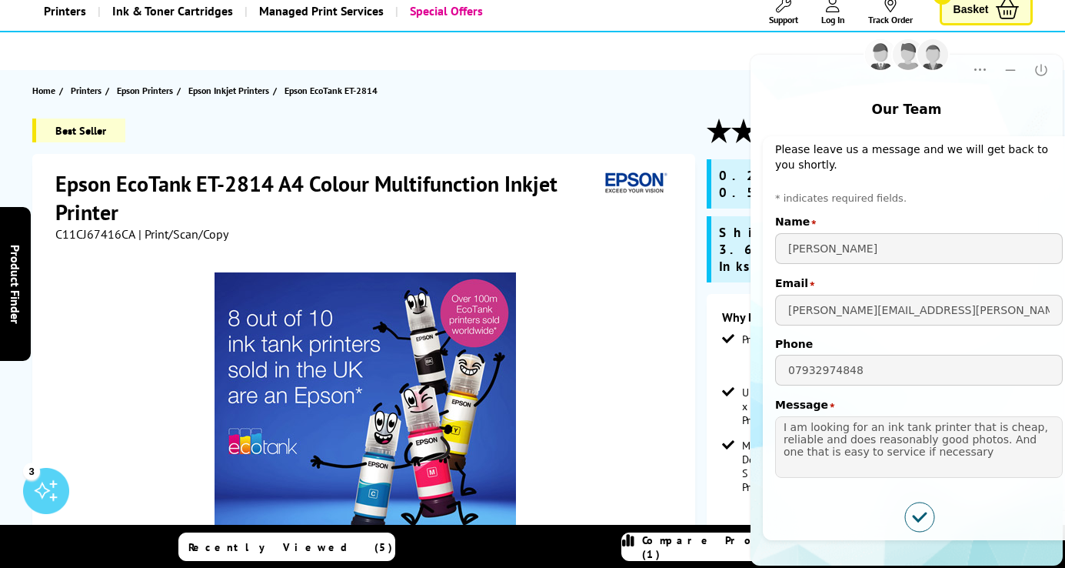
scroll to position [98, 0]
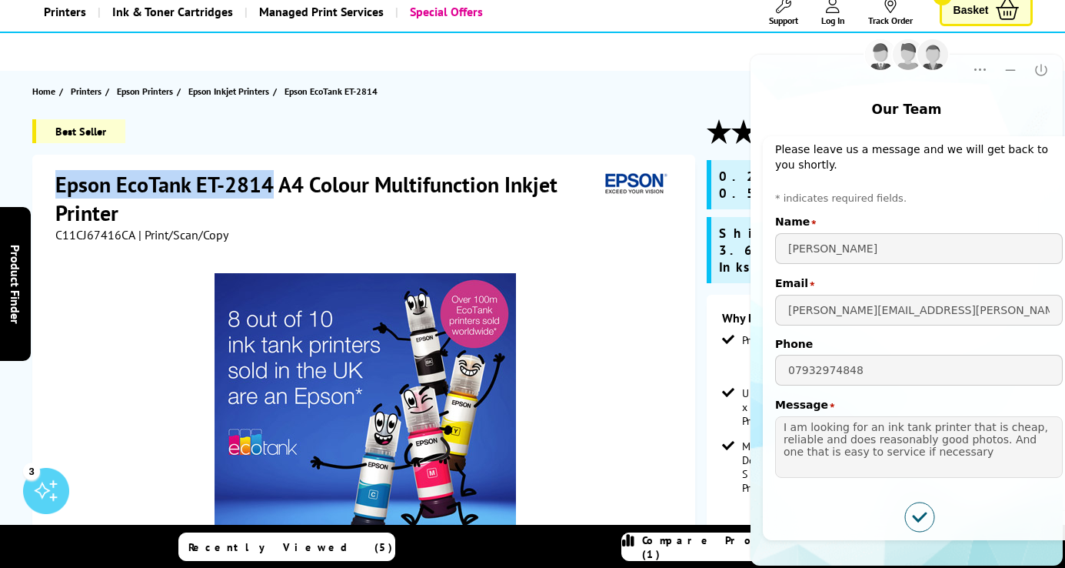
drag, startPoint x: 48, startPoint y: 178, endPoint x: 275, endPoint y: 185, distance: 227.0
click at [275, 185] on div "Epson EcoTank ET-2814 A4 Colour Multifunction Inkjet Printer C11CJ67416CA | Pri…" at bounding box center [363, 499] width 663 height 688
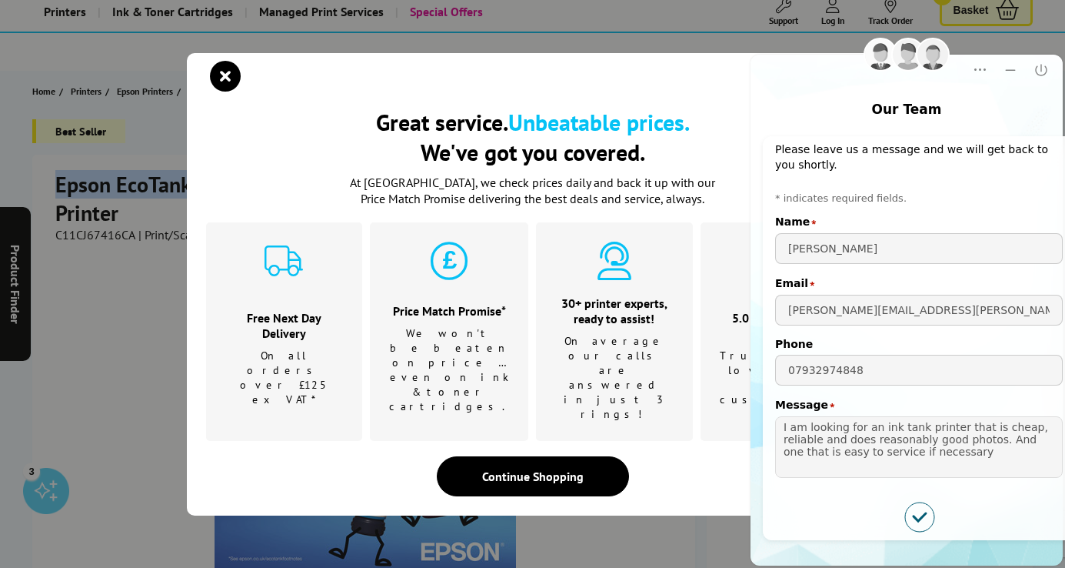
copy h1 "Epson EcoTank ET-2814"
